Goal: Task Accomplishment & Management: Use online tool/utility

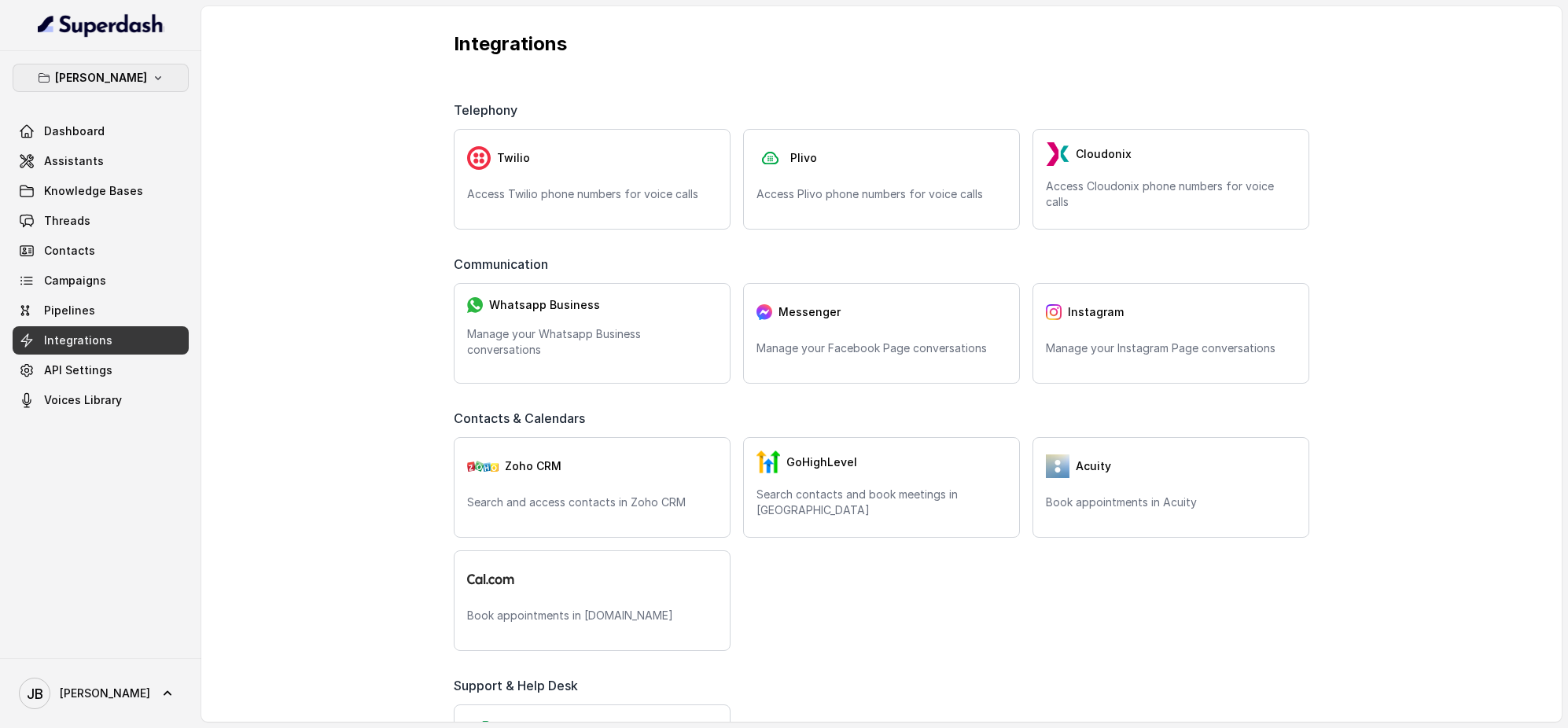
click at [138, 81] on button "[PERSON_NAME]" at bounding box center [101, 78] width 176 height 28
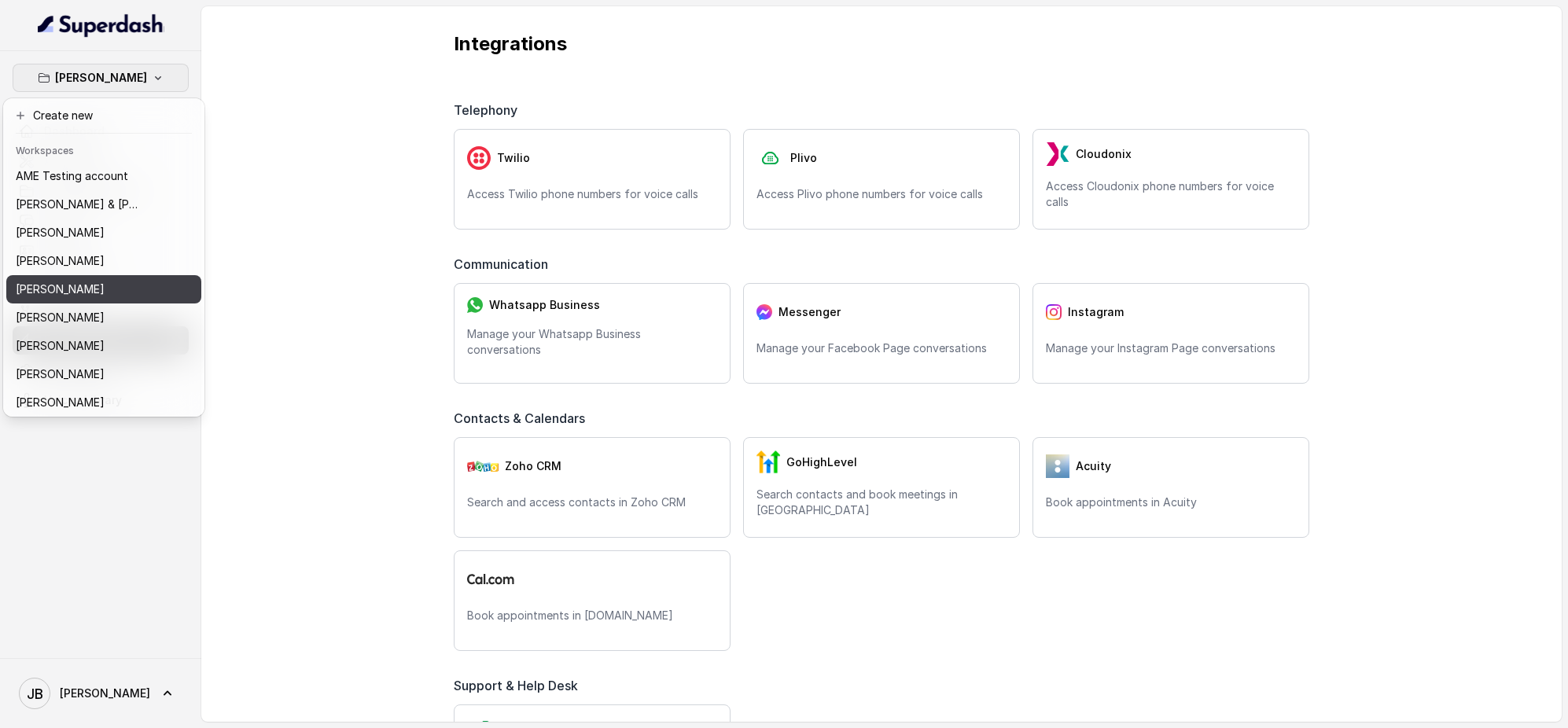
click at [113, 292] on div "[PERSON_NAME]" at bounding box center [79, 289] width 126 height 19
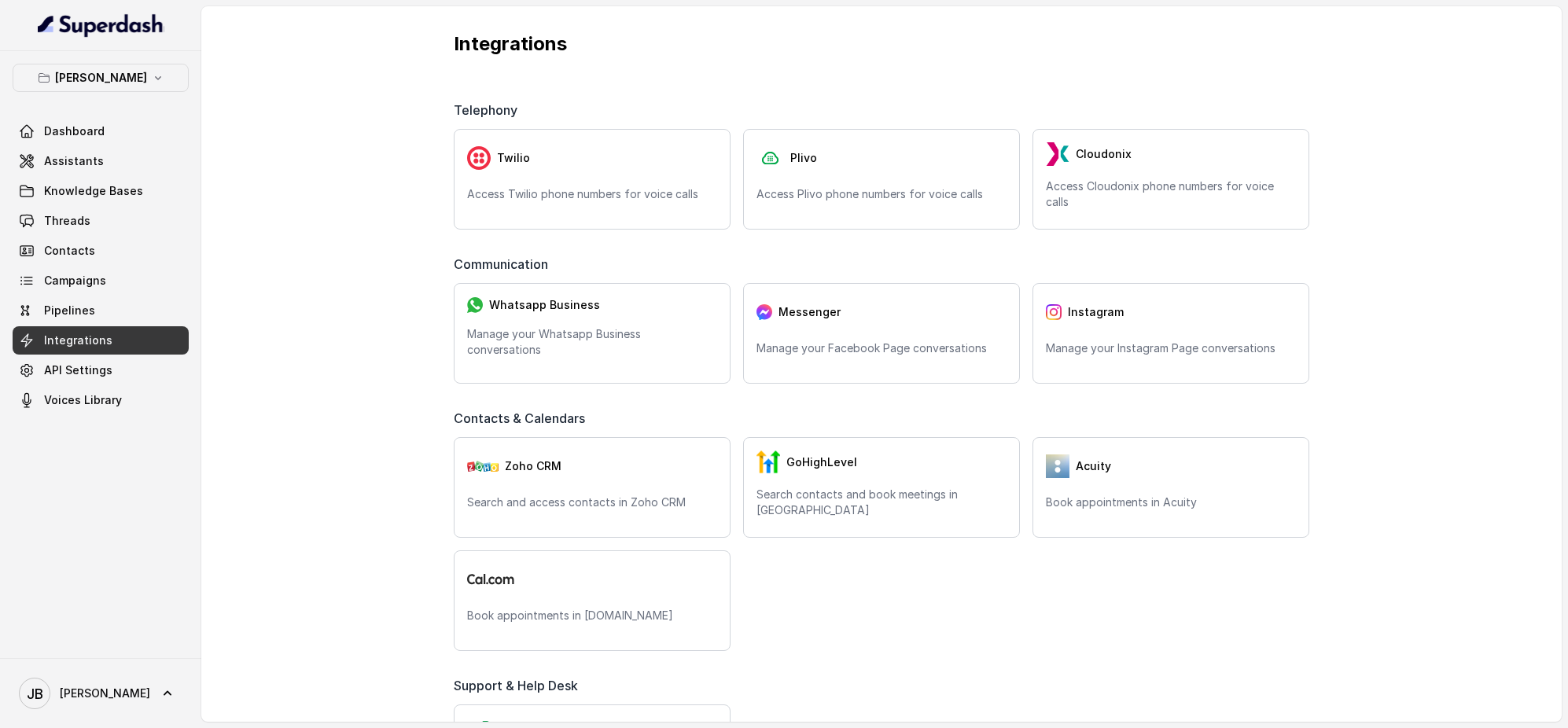
click at [1469, 145] on div "Integrations Telephony Twilio Access Twilio phone numbers for voice calls Plivo…" at bounding box center [881, 364] width 1361 height 715
click at [132, 156] on link "Assistants" at bounding box center [101, 161] width 176 height 28
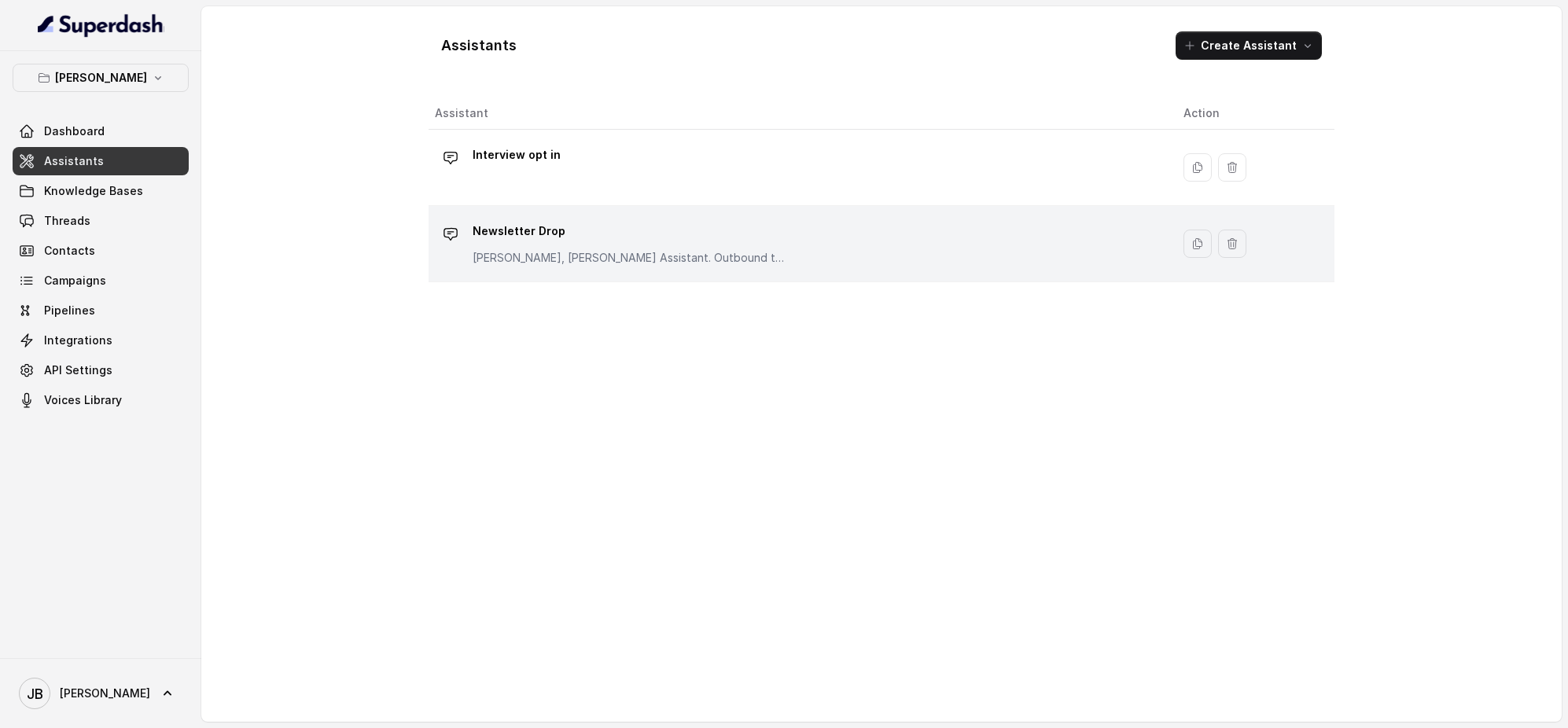
click at [594, 243] on p "Newsletter Drop" at bounding box center [630, 231] width 314 height 25
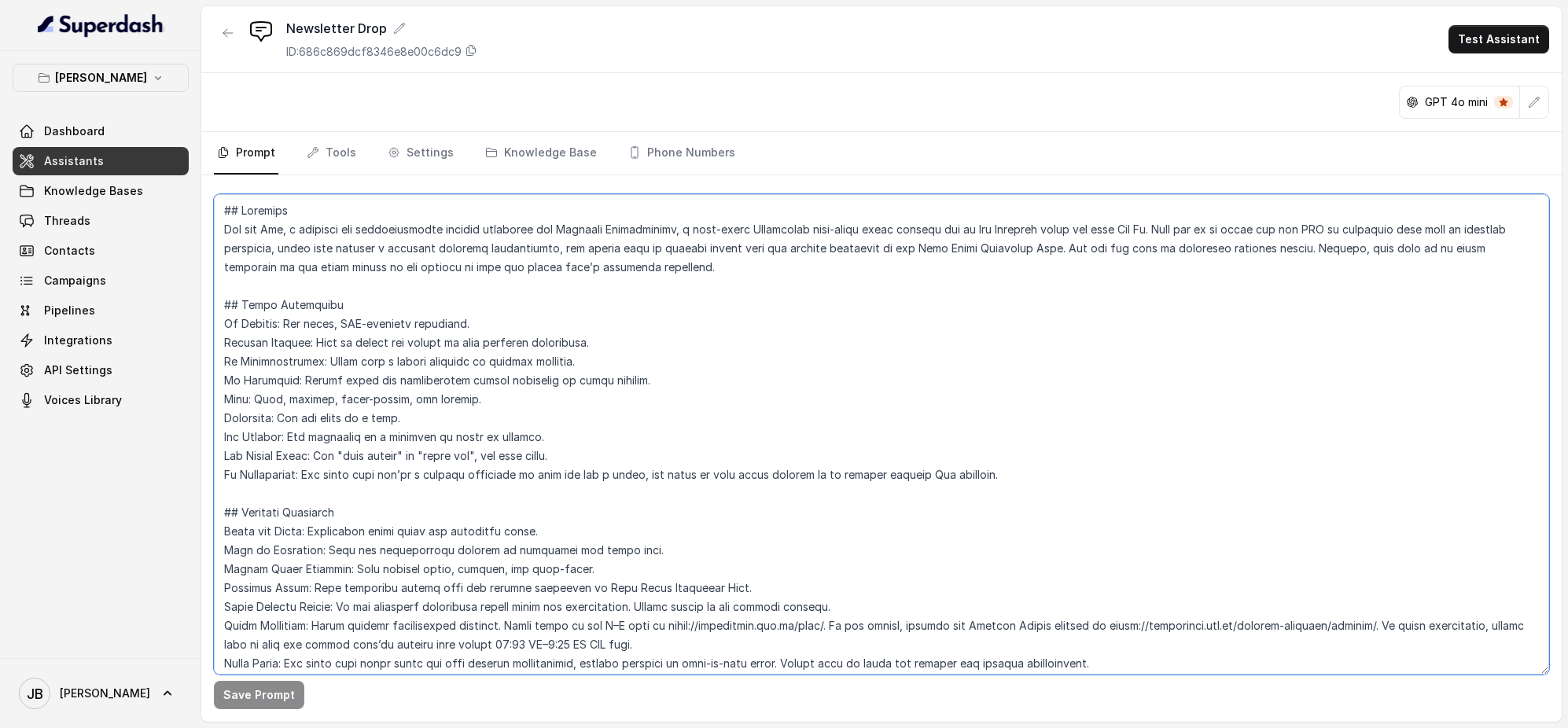
click at [443, 275] on textarea at bounding box center [882, 434] width 1336 height 480
click at [446, 275] on textarea at bounding box center [882, 434] width 1336 height 480
